Goal: Task Accomplishment & Management: Use online tool/utility

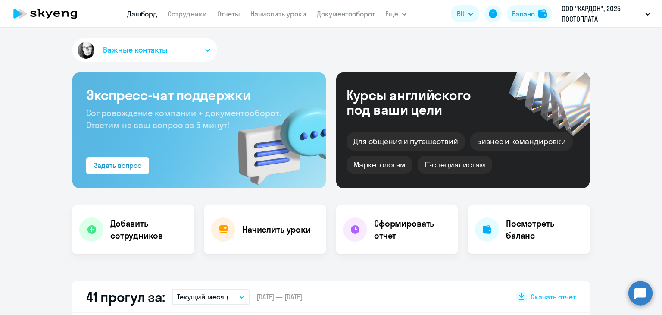
select select "30"
click at [268, 13] on link "Начислить уроки" at bounding box center [279, 13] width 56 height 9
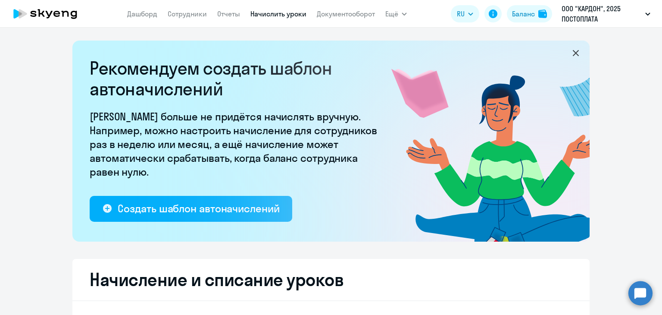
select select "10"
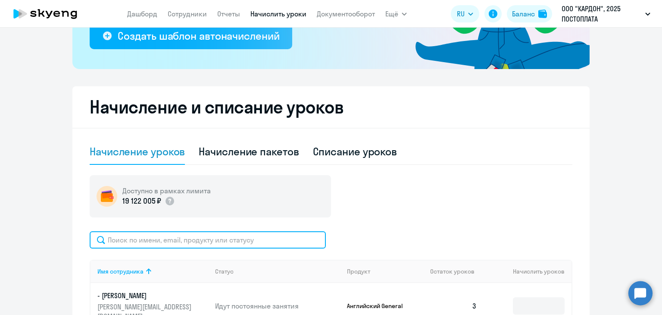
click at [133, 235] on input "text" at bounding box center [208, 239] width 236 height 17
type input "ампрось"
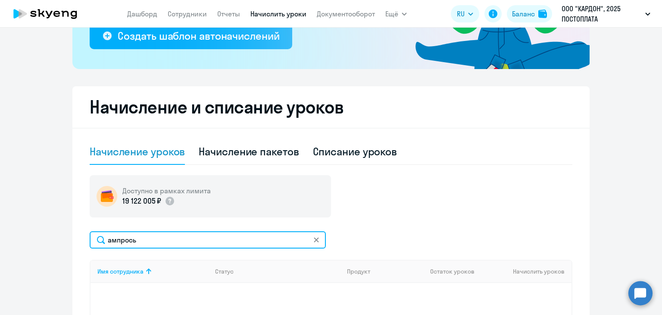
scroll to position [259, 0]
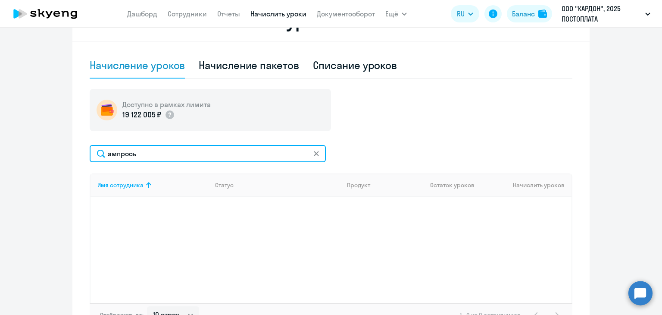
drag, startPoint x: 138, startPoint y: 158, endPoint x: 82, endPoint y: 150, distance: 56.2
click at [82, 150] on div "Начисление и списание уроков Начисление уроков Начисление пакетов Списание урок…" at bounding box center [331, 170] width 518 height 341
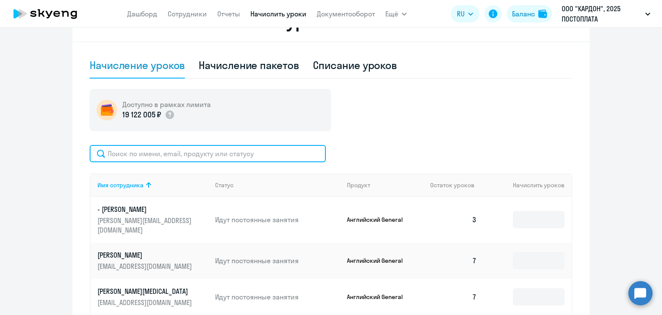
paste input "[PHONE_NUMBER]"
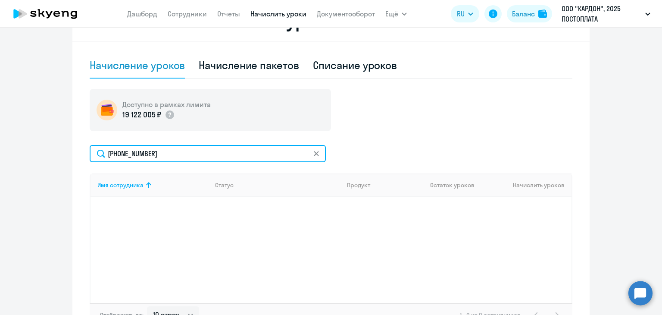
type input "[PHONE_NUMBER]"
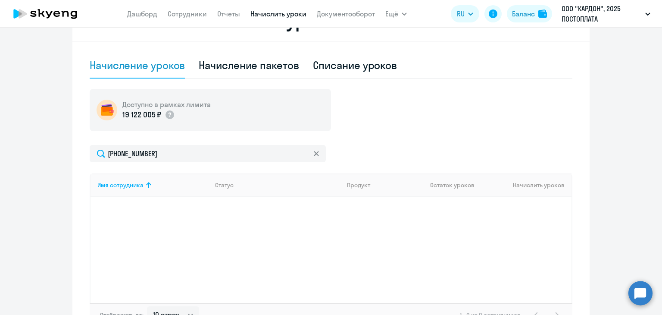
click at [314, 151] on icon at bounding box center [316, 153] width 5 height 5
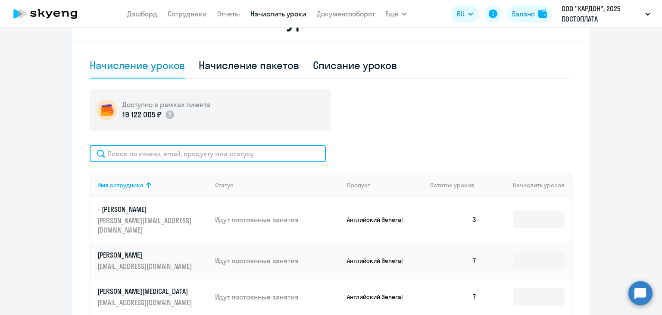
click at [135, 154] on input "text" at bounding box center [208, 153] width 236 height 17
paste input "[PERSON_NAME]"
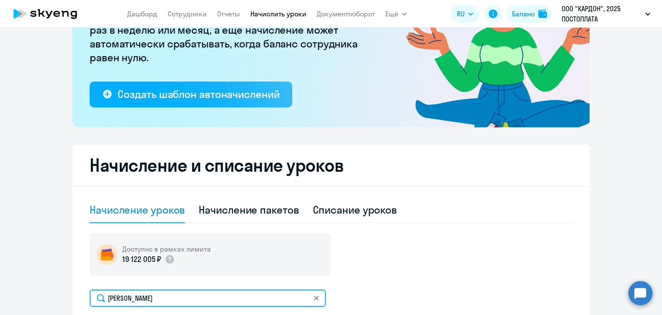
scroll to position [129, 0]
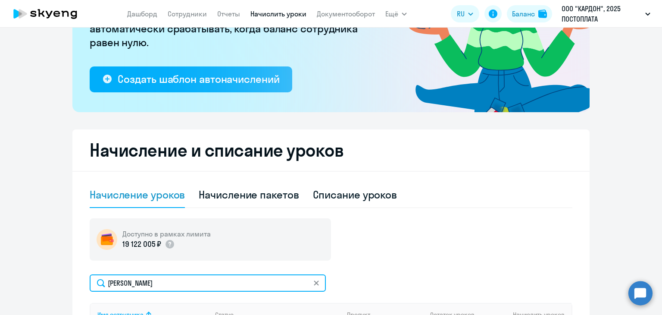
type input "[PERSON_NAME]"
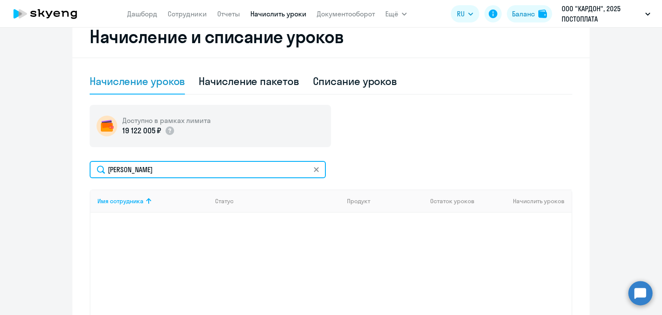
scroll to position [259, 0]
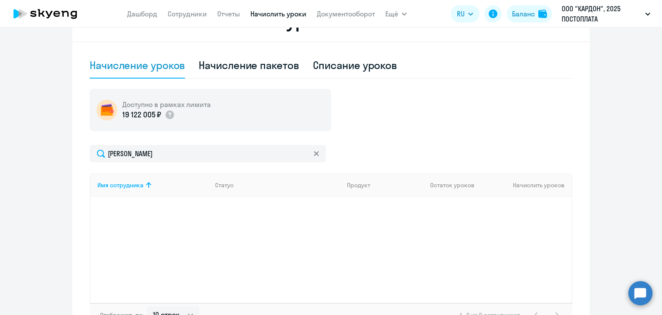
click at [315, 154] on icon at bounding box center [316, 153] width 5 height 5
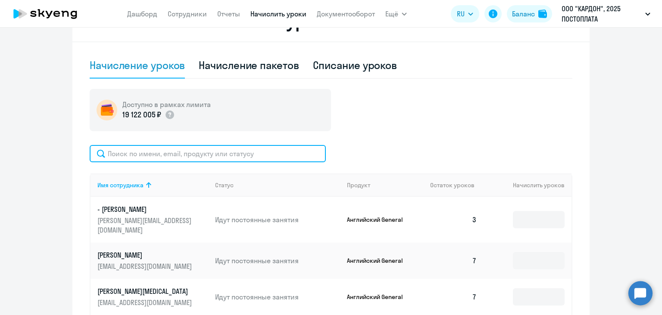
paste input "[EMAIL_ADDRESS][PERSON_NAME][DOMAIN_NAME]"
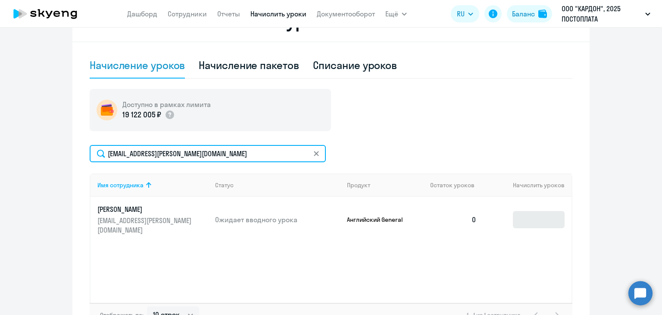
type input "[EMAIL_ADDRESS][PERSON_NAME][DOMAIN_NAME]"
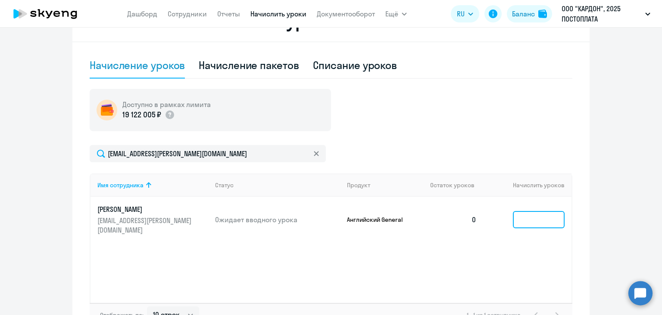
click at [526, 212] on input at bounding box center [539, 219] width 52 height 17
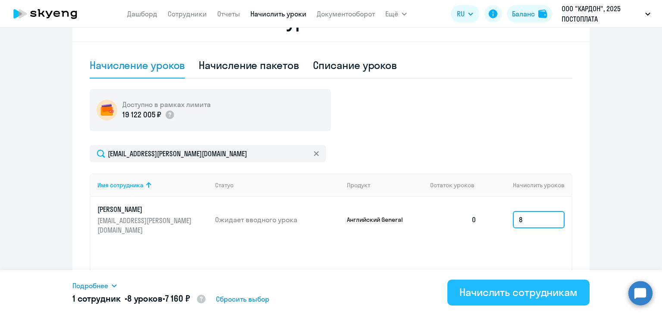
type input "8"
click at [514, 295] on div "Начислить сотрудникам" at bounding box center [519, 292] width 118 height 14
